Goal: Transaction & Acquisition: Download file/media

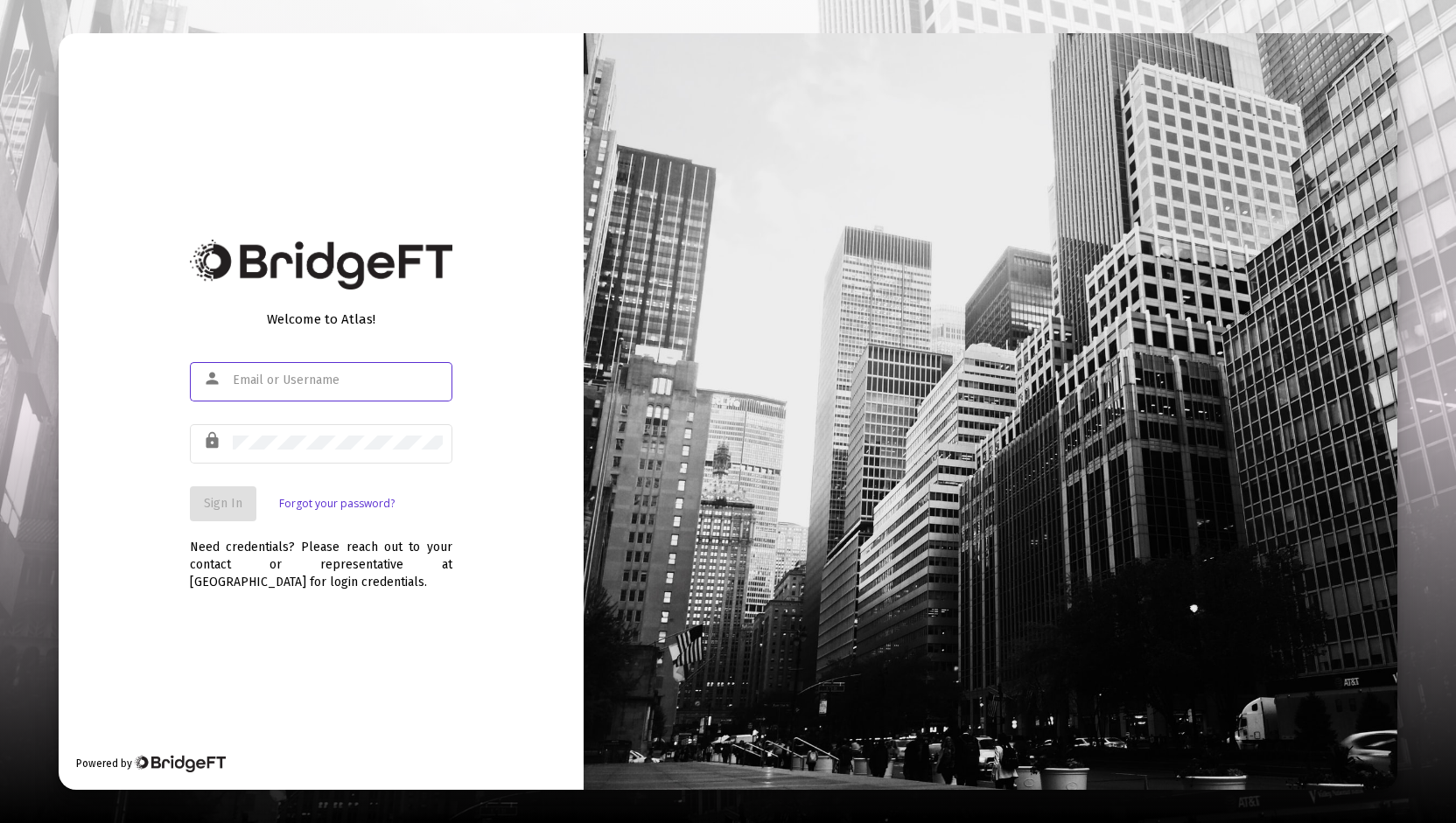
click at [273, 376] on input "text" at bounding box center [338, 380] width 210 height 14
type input "[PERSON_NAME][EMAIL_ADDRESS][DOMAIN_NAME]"
click at [319, 454] on div at bounding box center [338, 443] width 210 height 43
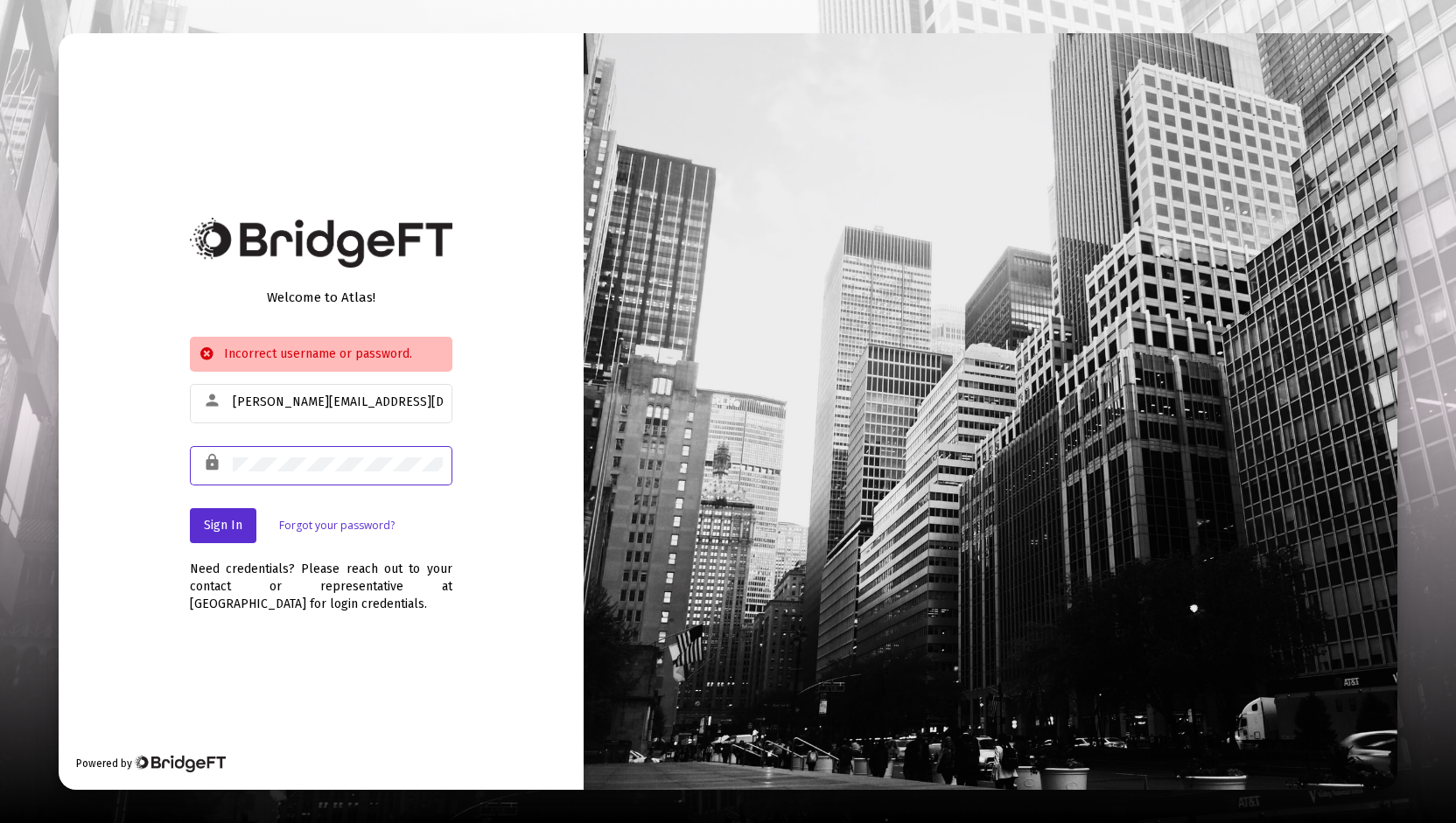
click at [3, 445] on div "Welcome to Atlas! Incorrect username or password. person [PERSON_NAME][EMAIL_AD…" at bounding box center [728, 412] width 1456 height 823
click at [12, 428] on div "Welcome to Atlas! Incorrect username or password. person [PERSON_NAME][EMAIL_AD…" at bounding box center [728, 412] width 1456 height 823
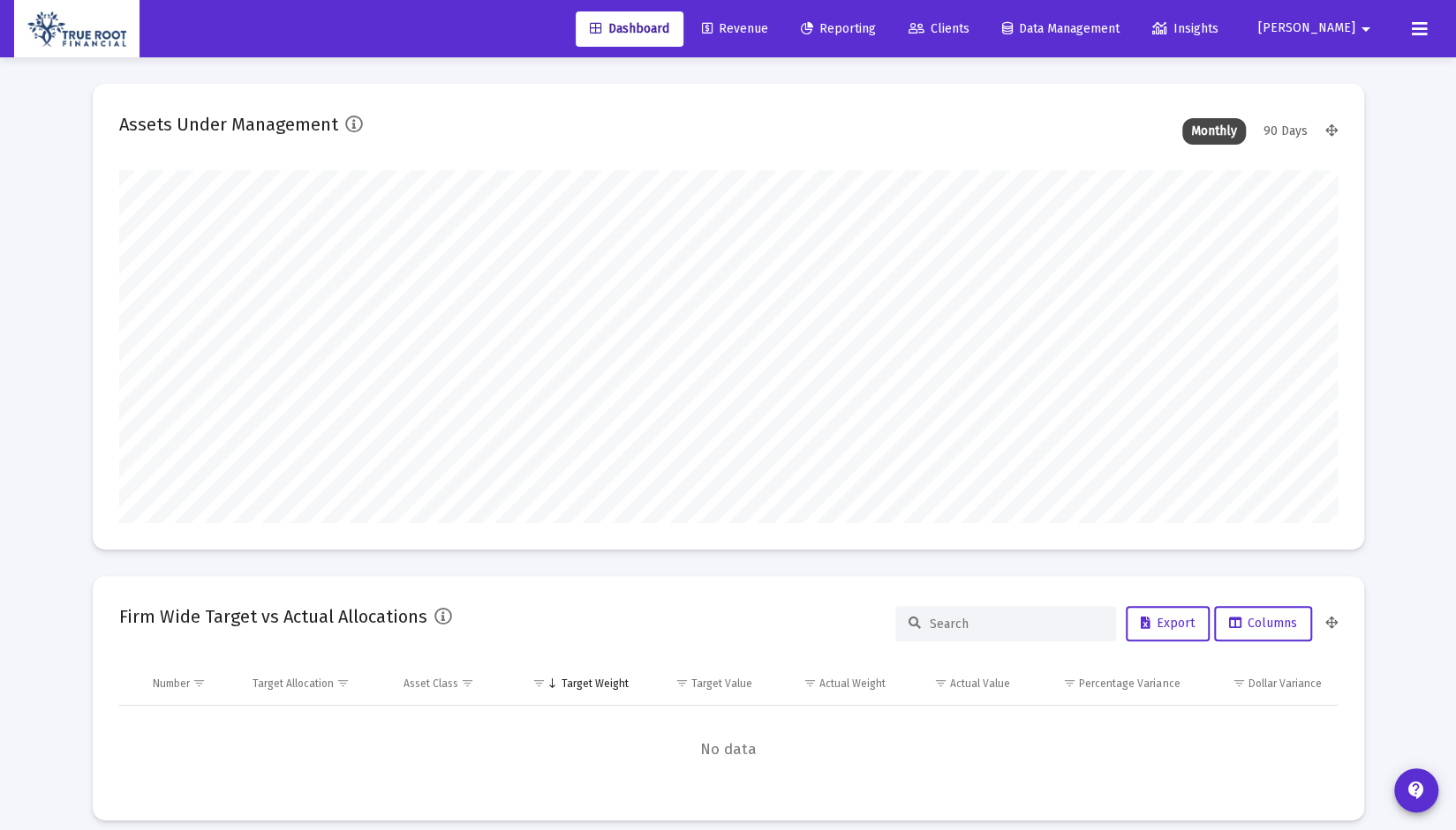
scroll to position [353, 655]
type input "[DATE]"
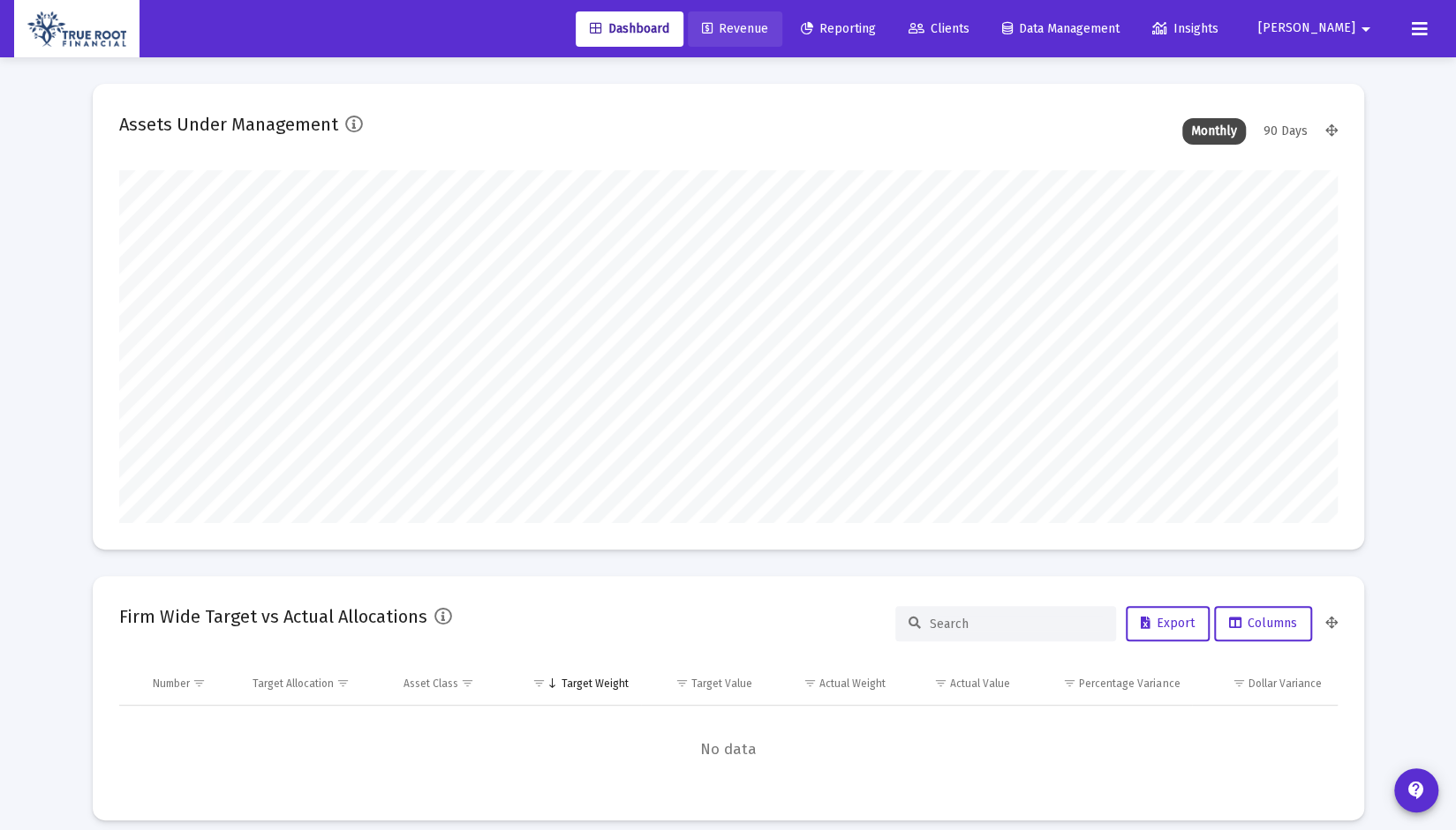
click at [768, 26] on span "Revenue" at bounding box center [735, 29] width 67 height 15
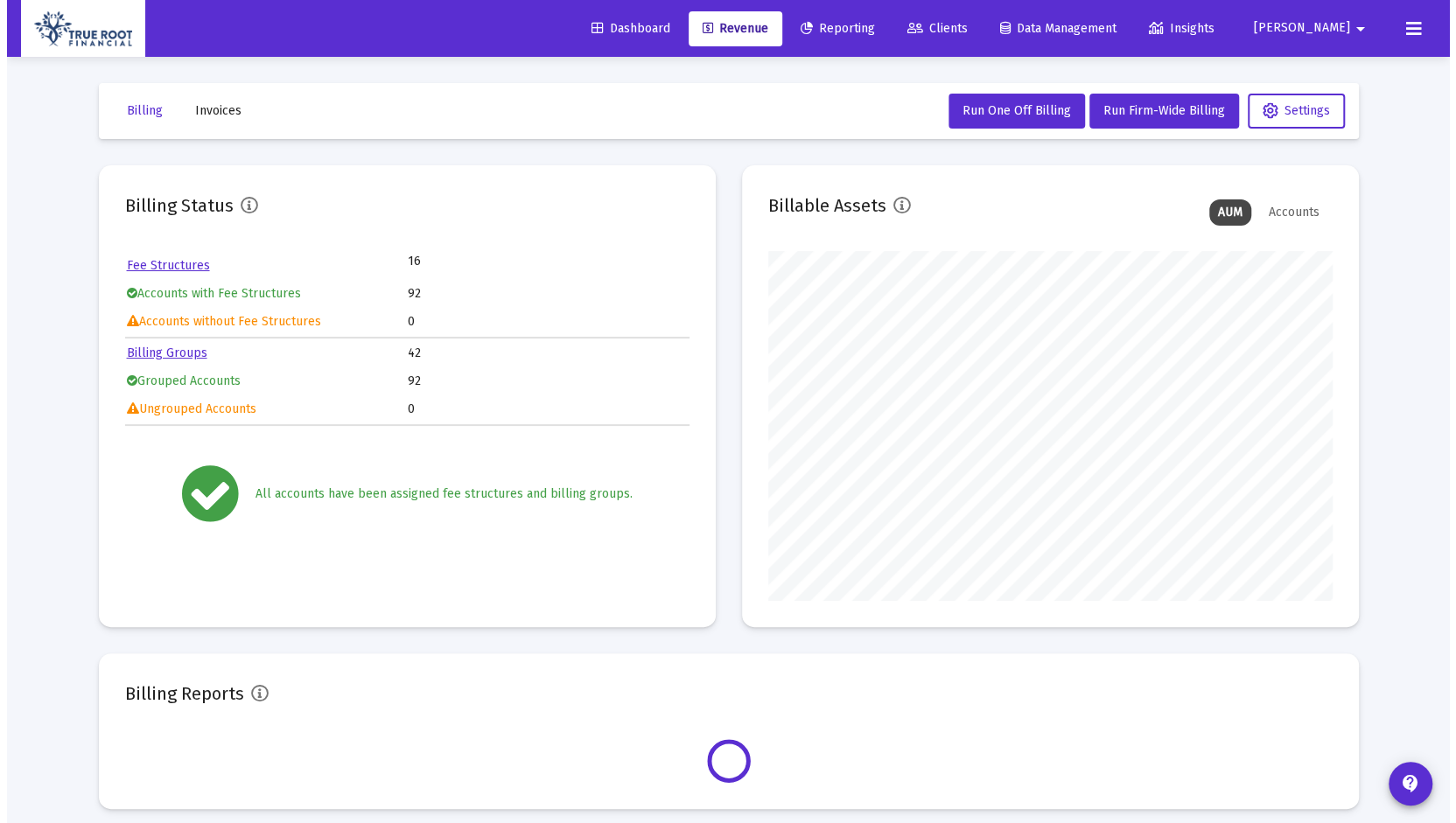
scroll to position [350, 564]
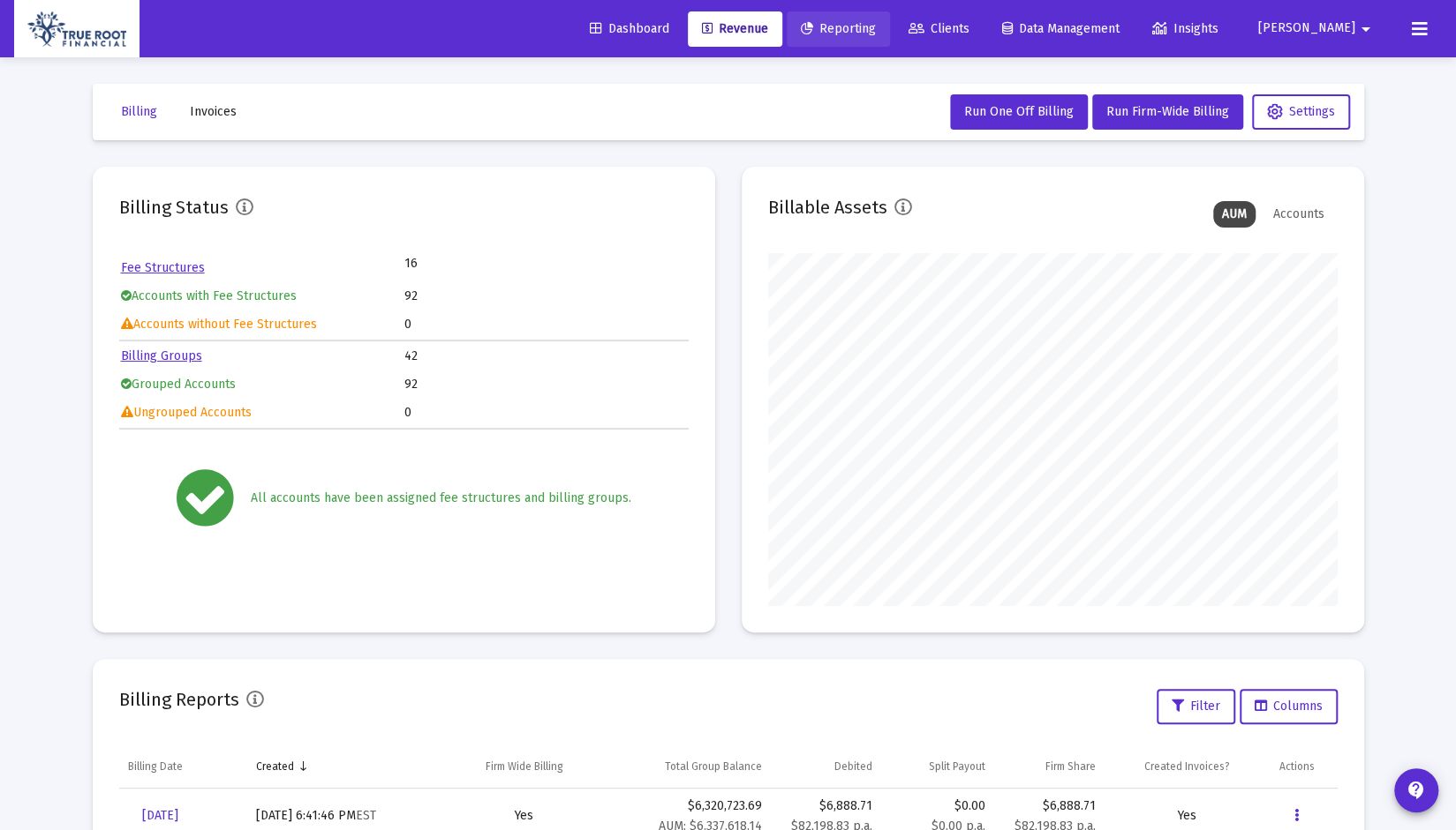
click at [876, 26] on span "Reporting" at bounding box center [839, 29] width 75 height 15
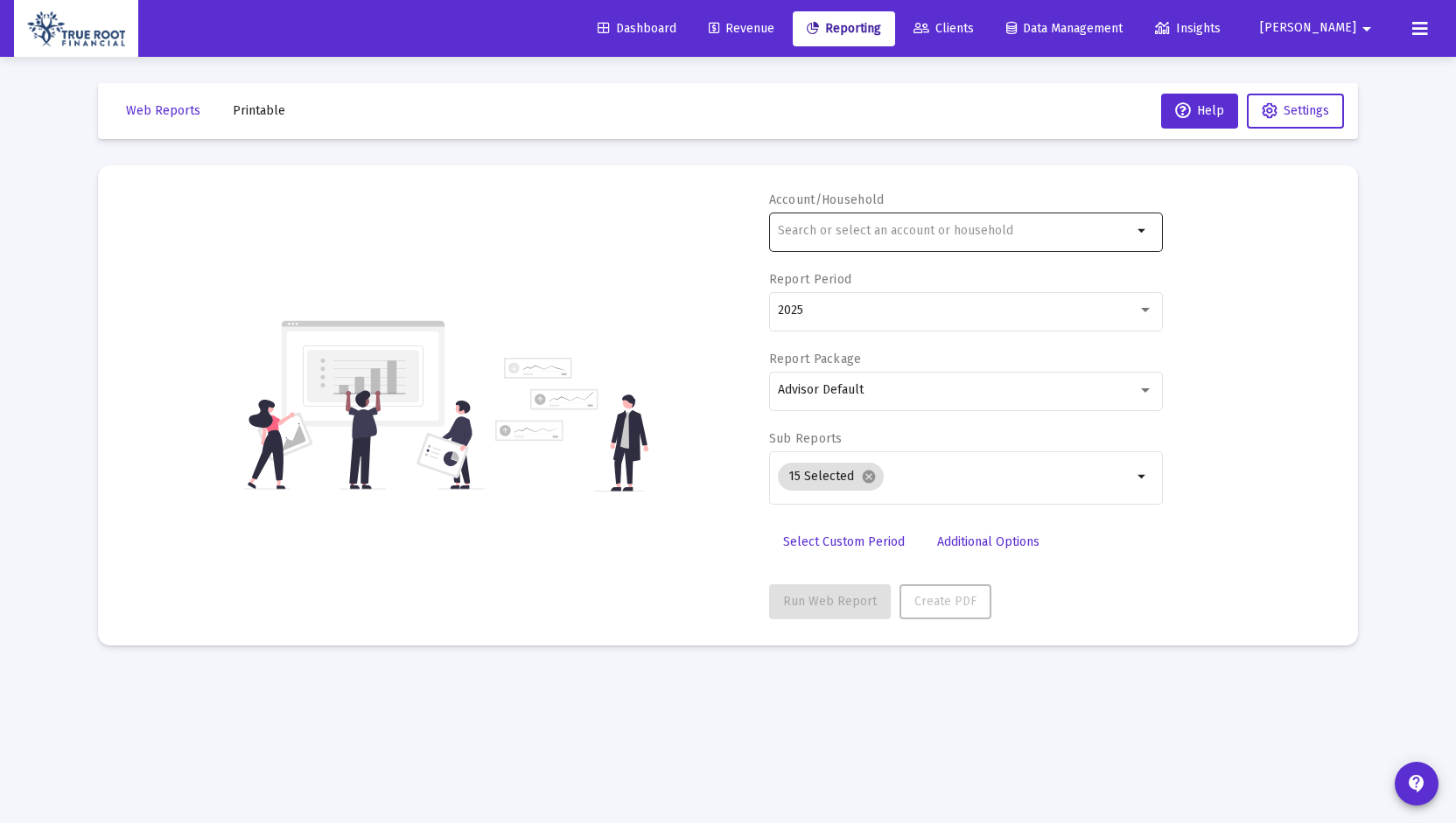
click at [930, 222] on div at bounding box center [955, 231] width 354 height 43
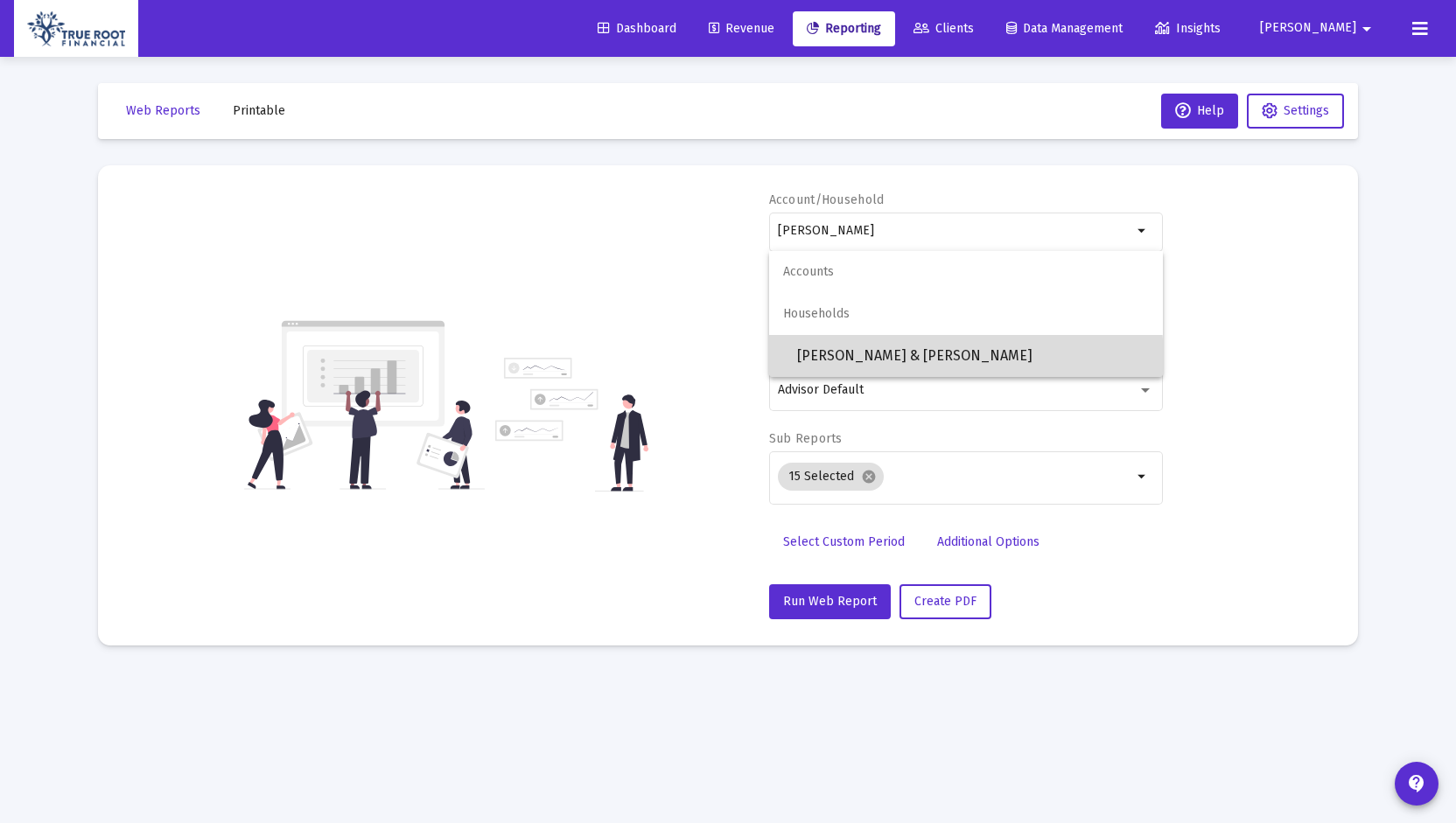
click at [851, 363] on span "[PERSON_NAME] & [PERSON_NAME]" at bounding box center [972, 355] width 352 height 42
type input "[PERSON_NAME] & [PERSON_NAME]"
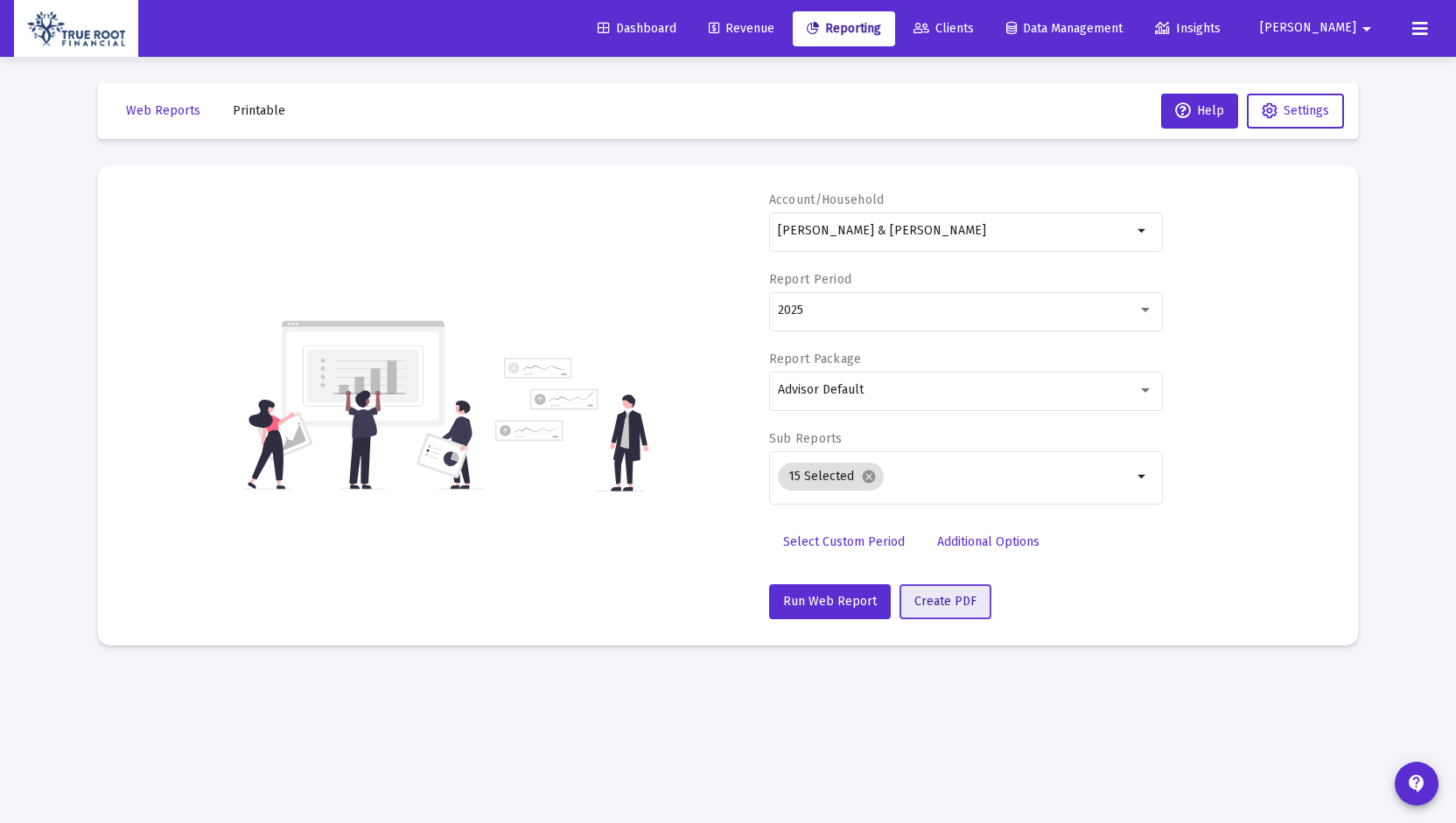
click at [954, 594] on span "Create PDF" at bounding box center [946, 601] width 62 height 15
click at [255, 113] on span "Printable" at bounding box center [258, 110] width 53 height 15
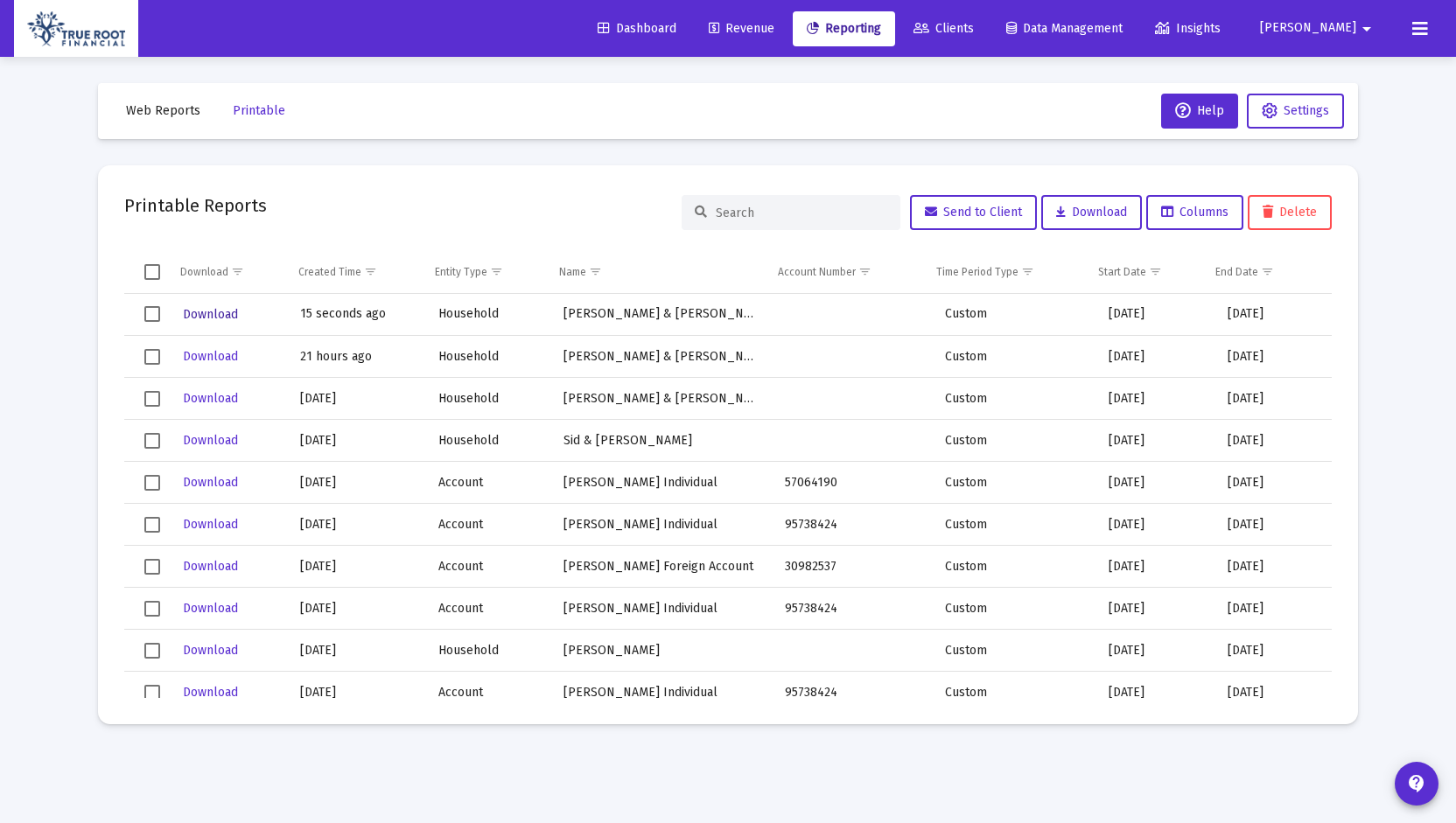
click at [216, 311] on span "Download" at bounding box center [210, 314] width 55 height 15
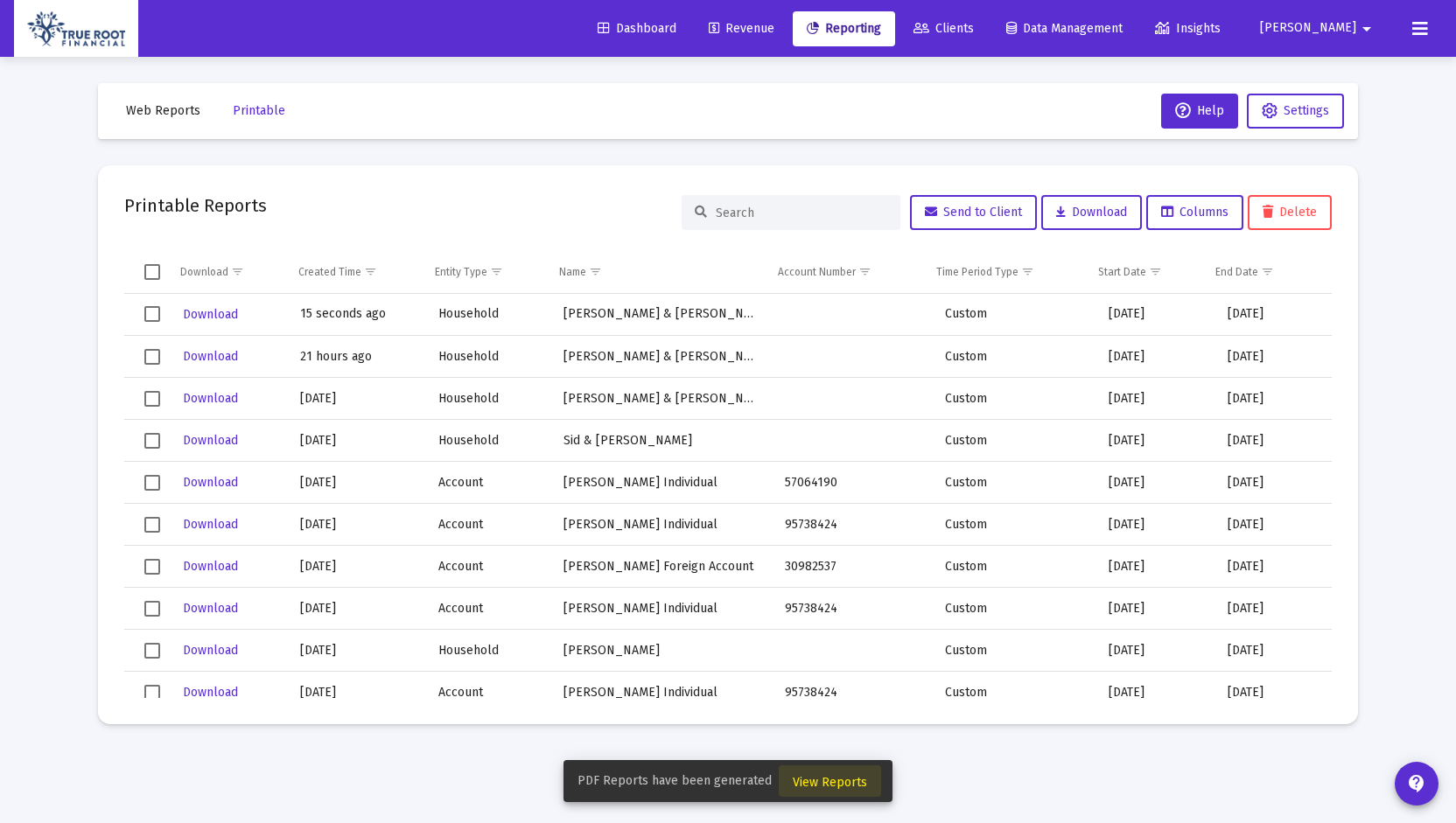
click at [836, 782] on span "View Reports" at bounding box center [830, 782] width 75 height 15
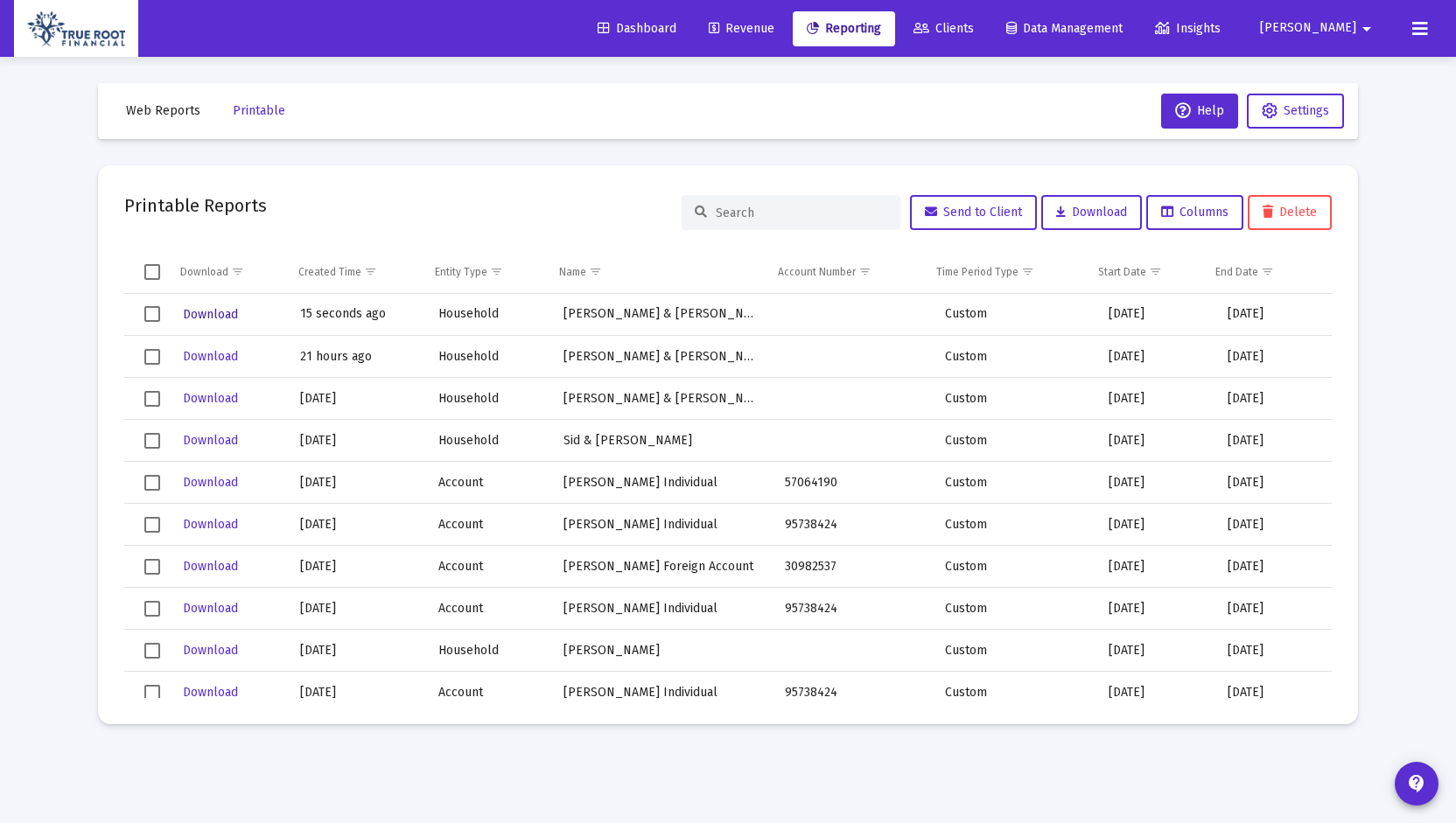
click at [214, 310] on span "Download" at bounding box center [210, 314] width 55 height 15
